Goal: Task Accomplishment & Management: Manage account settings

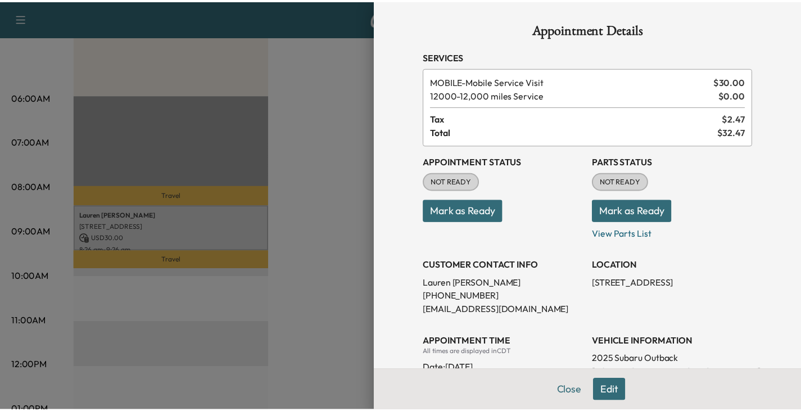
scroll to position [112, 0]
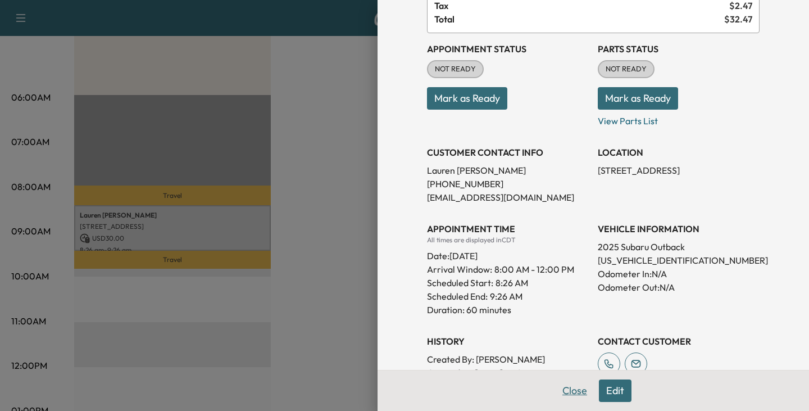
click at [561, 395] on button "Close" at bounding box center [574, 390] width 39 height 22
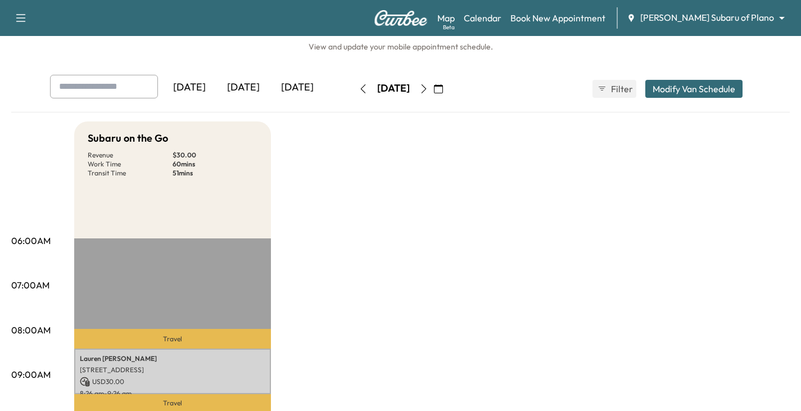
scroll to position [0, 0]
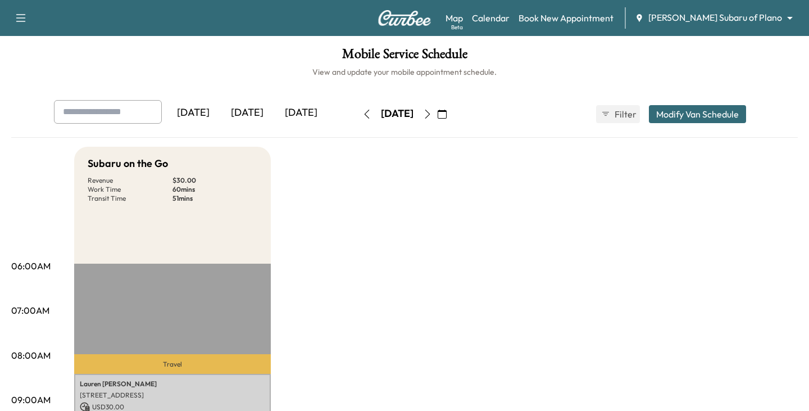
click at [781, 16] on body "Support Log Out Map Beta Calendar Book New Appointment [PERSON_NAME] Subaru of …" at bounding box center [404, 205] width 809 height 411
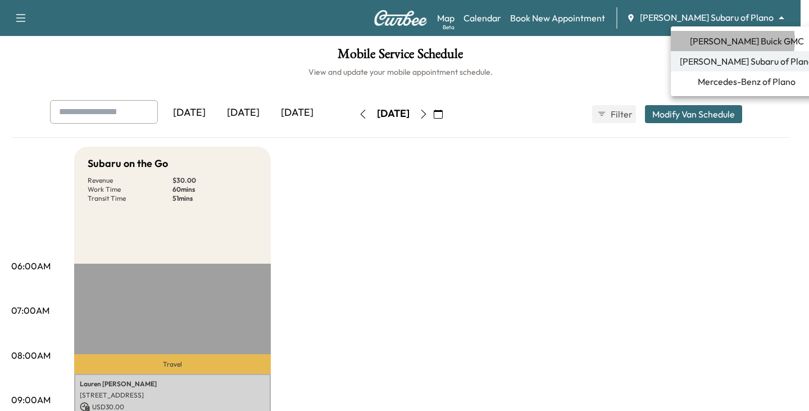
click at [732, 40] on span "[PERSON_NAME] Buick GMC" at bounding box center [747, 40] width 114 height 13
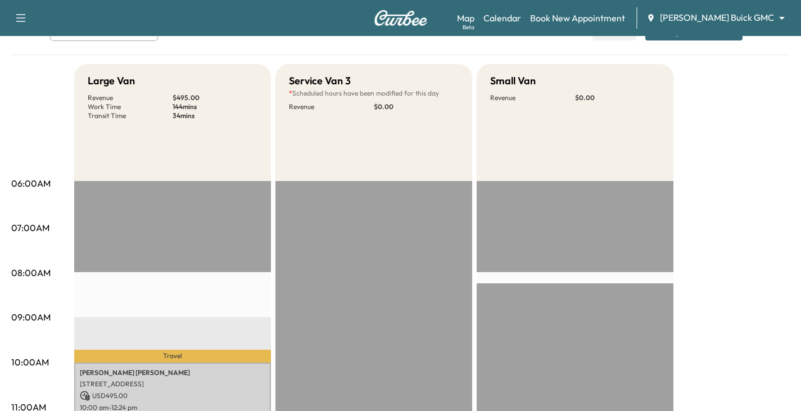
scroll to position [56, 0]
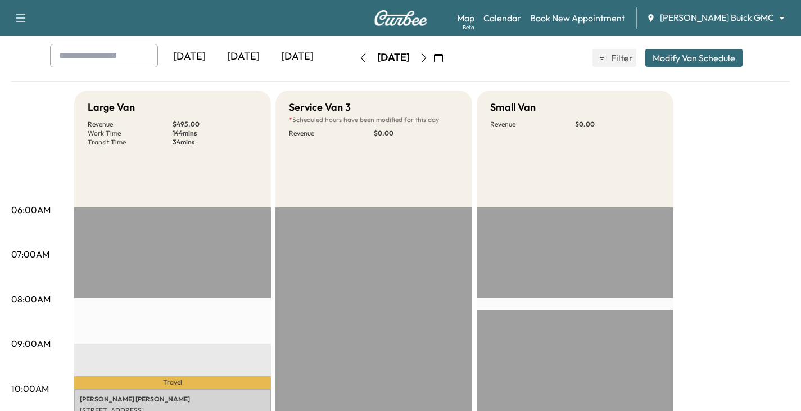
click at [428, 57] on icon "button" at bounding box center [423, 57] width 9 height 9
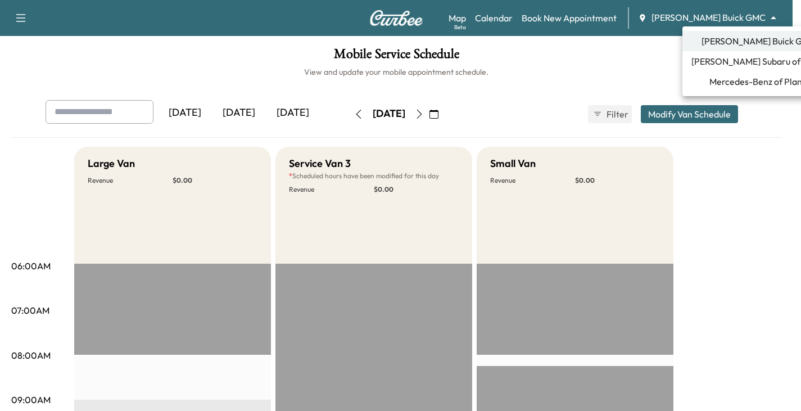
click at [768, 23] on body "Support Log Out Map Beta Calendar Book New Appointment [PERSON_NAME] Buick GMC …" at bounding box center [400, 205] width 801 height 411
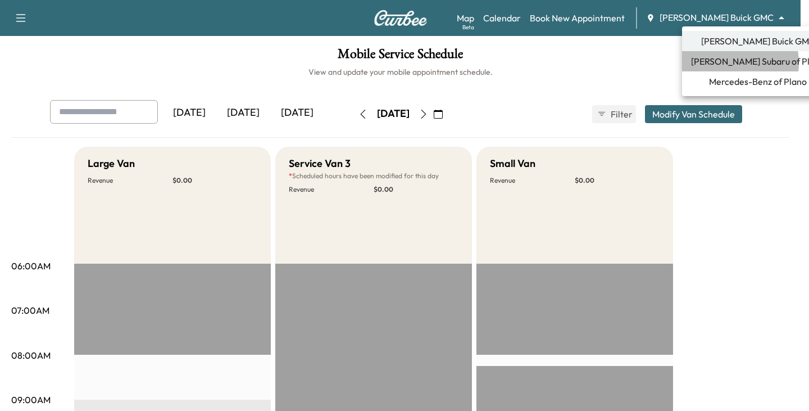
click at [724, 63] on span "[PERSON_NAME] Subaru of Plano" at bounding box center [758, 61] width 134 height 13
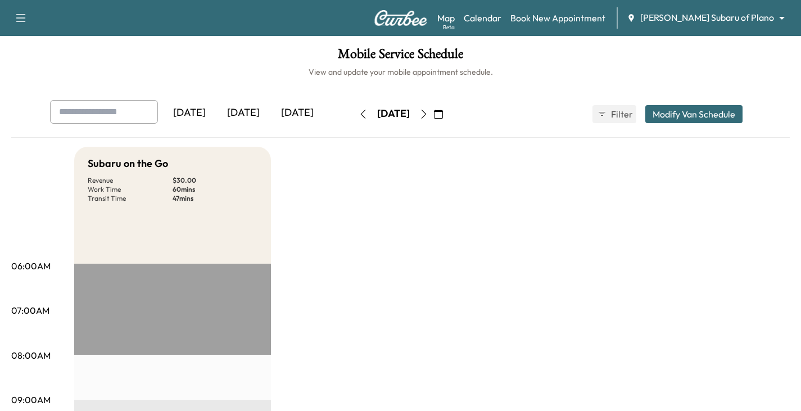
click at [359, 115] on icon "button" at bounding box center [363, 114] width 9 height 9
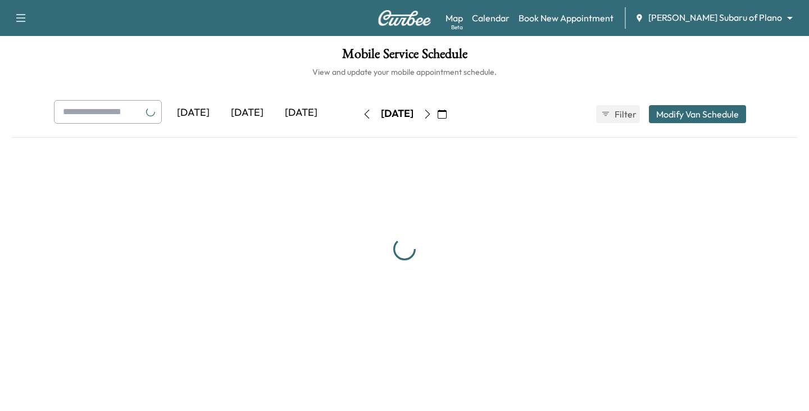
click at [363, 115] on icon "button" at bounding box center [367, 114] width 9 height 9
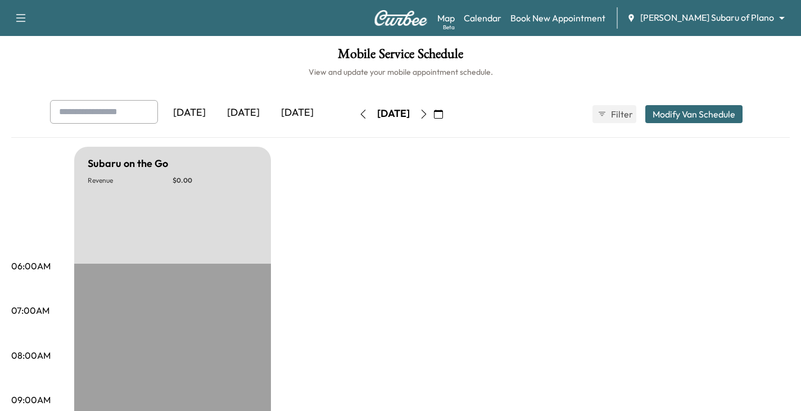
click at [254, 111] on div "[DATE]" at bounding box center [243, 113] width 54 height 26
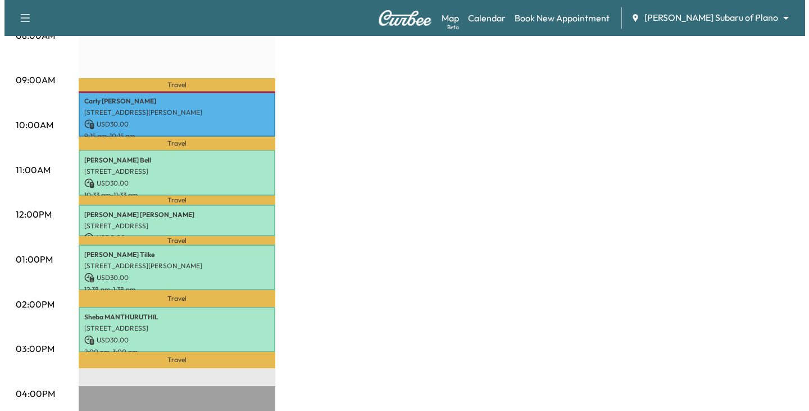
scroll to position [337, 0]
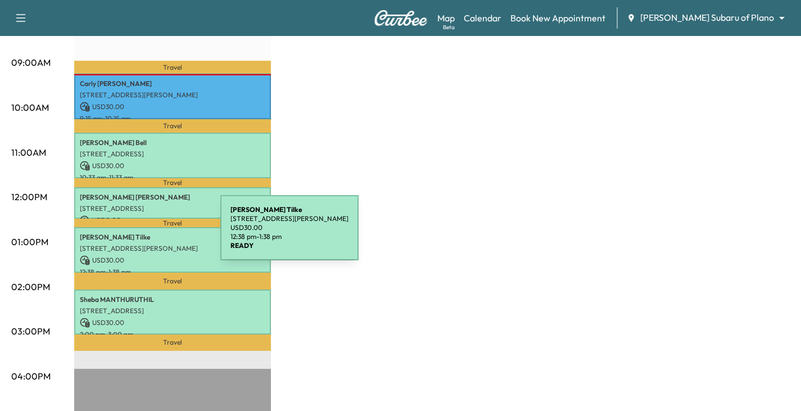
click at [136, 234] on p "[PERSON_NAME]" at bounding box center [172, 237] width 185 height 9
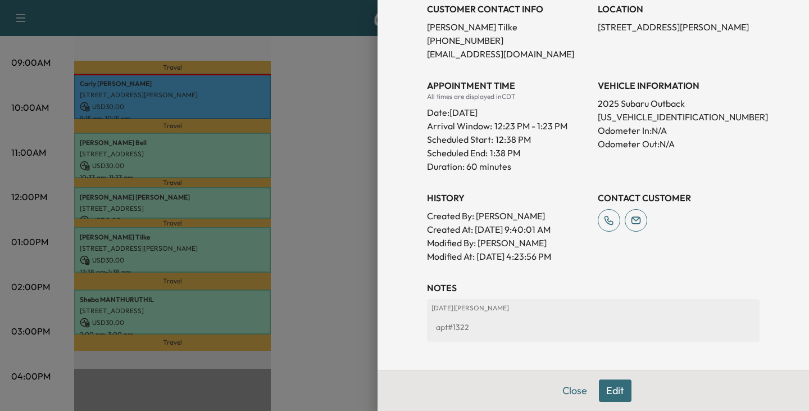
scroll to position [281, 0]
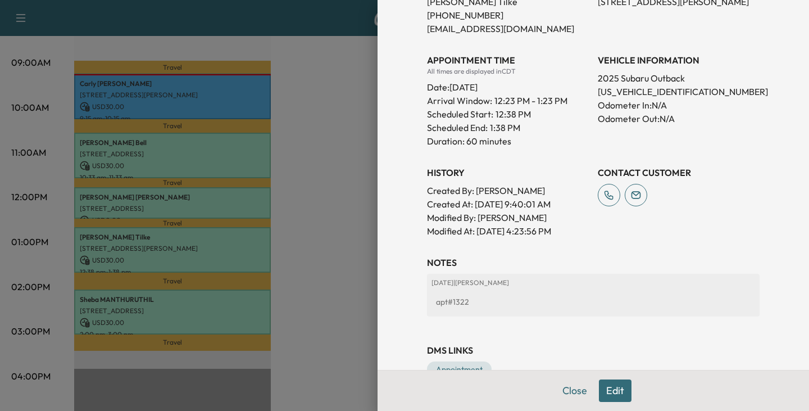
click at [606, 393] on button "Edit" at bounding box center [615, 390] width 33 height 22
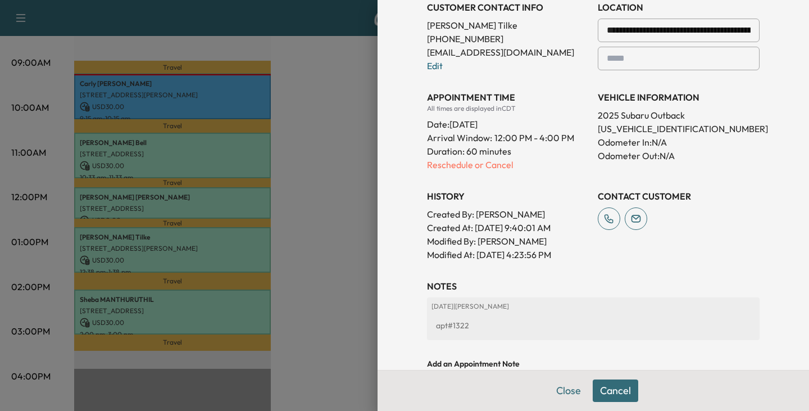
scroll to position [305, 0]
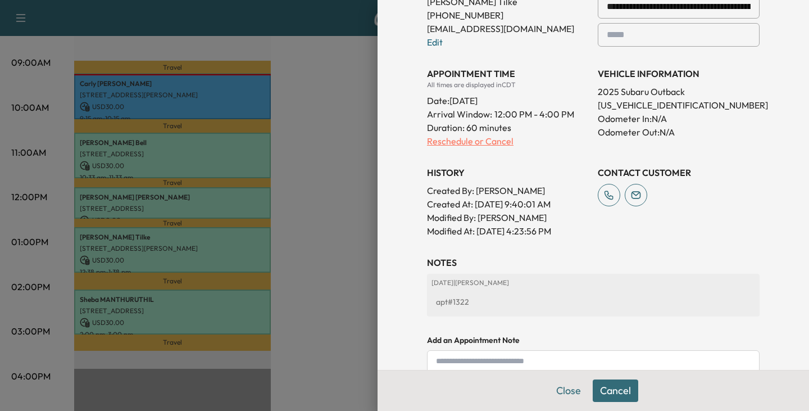
click at [454, 145] on p "Reschedule or Cancel" at bounding box center [508, 140] width 162 height 13
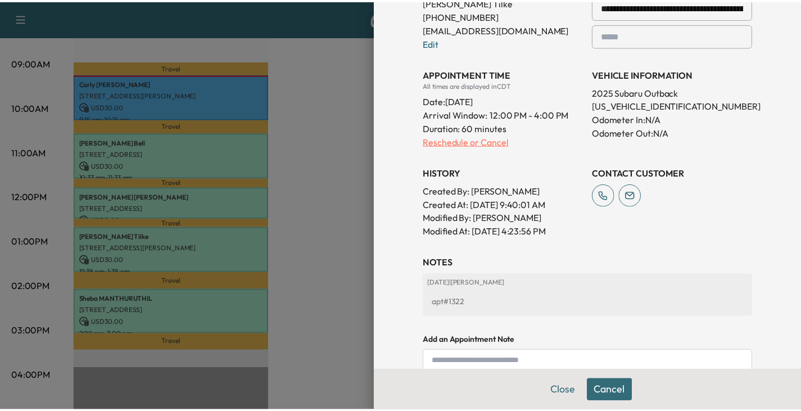
scroll to position [0, 0]
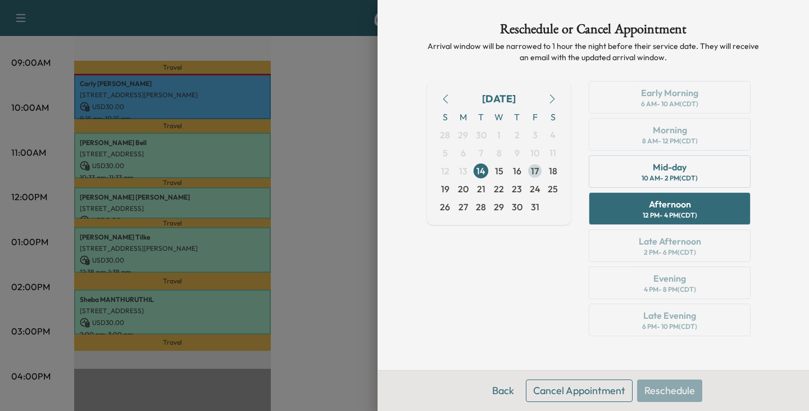
click at [531, 173] on span "17" at bounding box center [535, 170] width 8 height 13
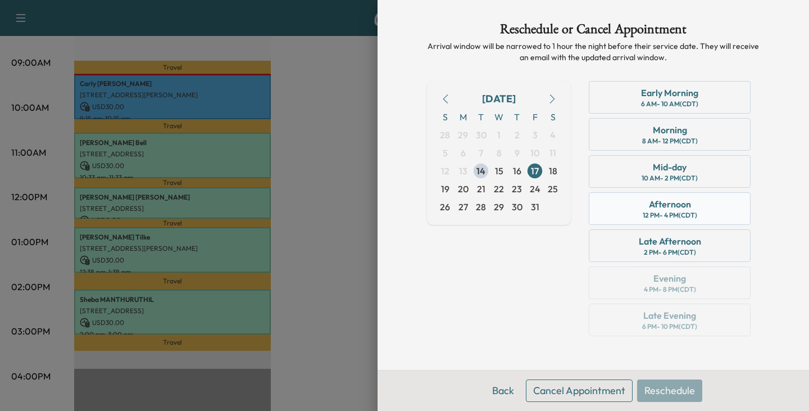
click at [651, 209] on div "Afternoon" at bounding box center [670, 203] width 42 height 13
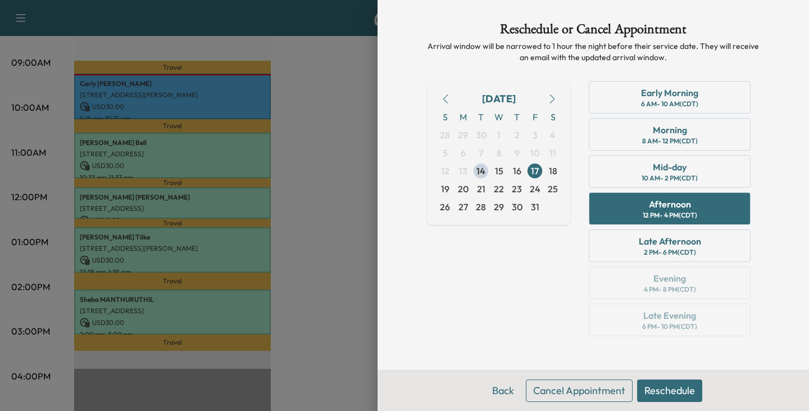
click at [669, 386] on button "Reschedule" at bounding box center [669, 390] width 65 height 22
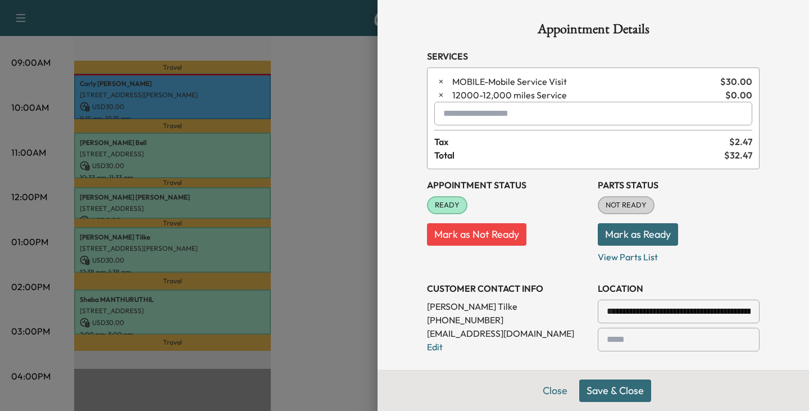
click at [604, 392] on button "Save & Close" at bounding box center [615, 390] width 72 height 22
click at [559, 390] on button "Close" at bounding box center [568, 390] width 39 height 22
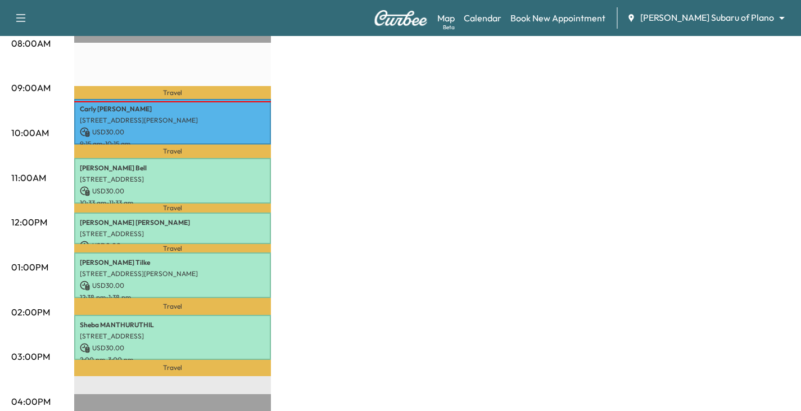
scroll to position [337, 0]
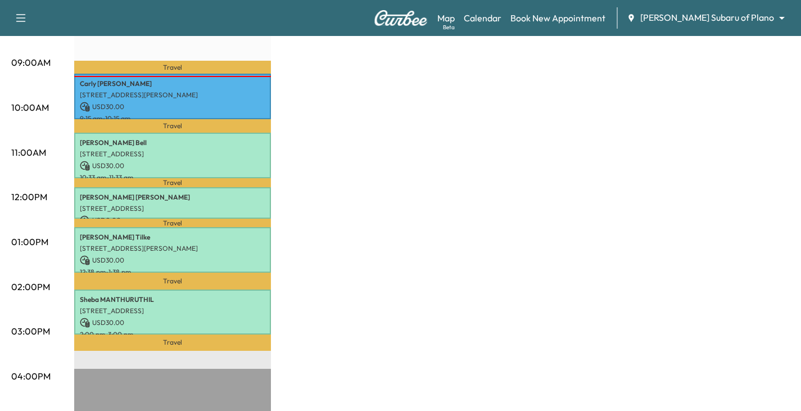
click at [23, 19] on icon "button" at bounding box center [20, 17] width 13 height 13
click at [37, 398] on button "Log Out" at bounding box center [40, 401] width 42 height 18
